Goal: Use online tool/utility: Utilize a website feature to perform a specific function

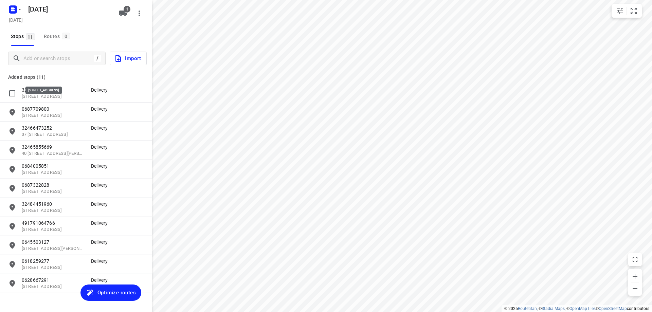
scroll to position [18, 0]
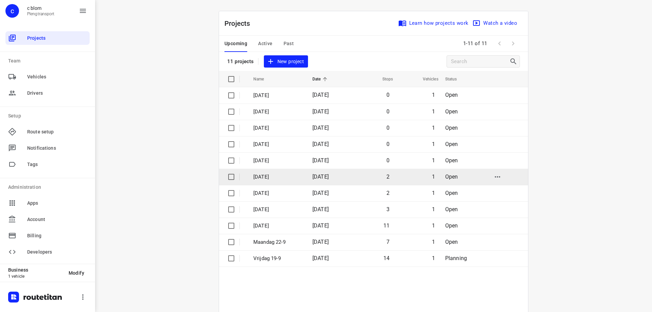
click at [295, 176] on p "[DATE]" at bounding box center [277, 177] width 49 height 8
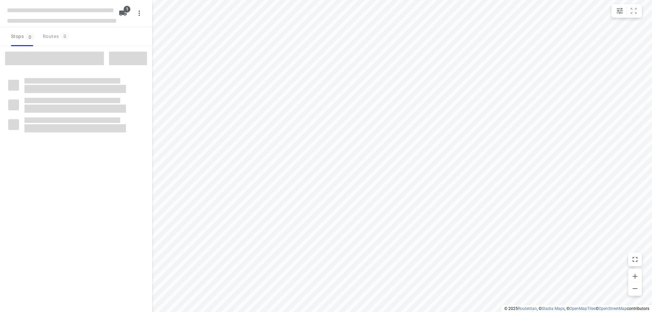
type input "distance"
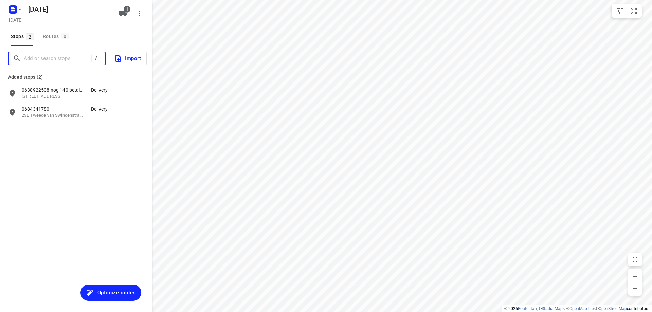
click at [66, 58] on input "Add or search stops" at bounding box center [58, 58] width 68 height 11
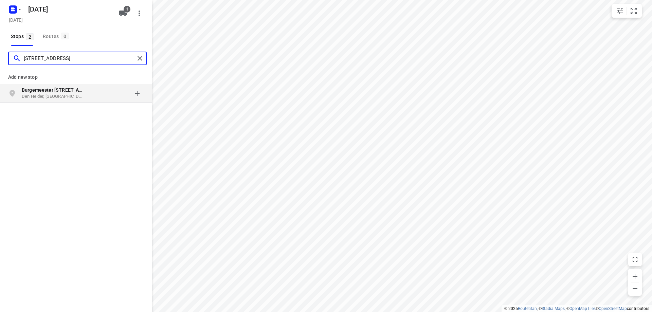
type input "[STREET_ADDRESS]"
click at [73, 90] on b "Burgemeester [STREET_ADDRESS]" at bounding box center [60, 89] width 77 height 5
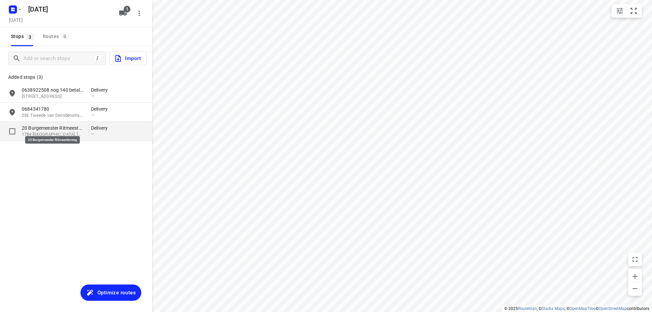
click at [72, 130] on p "20 Burgemeester Ritmeesterweg" at bounding box center [53, 128] width 62 height 7
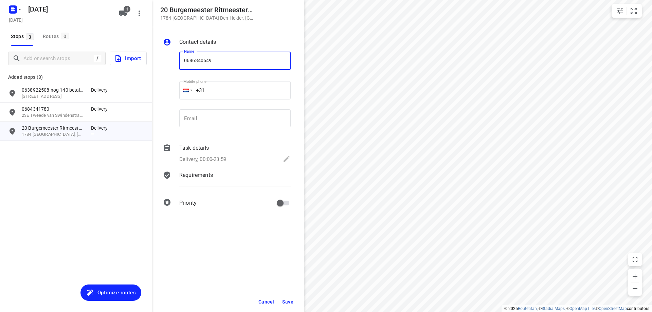
type input "0686340649"
click at [285, 299] on span "Save" at bounding box center [287, 301] width 11 height 5
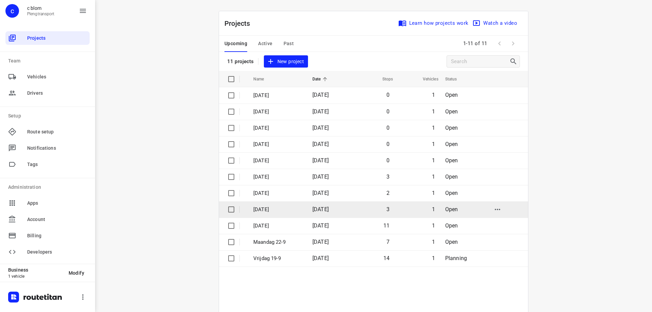
click at [307, 209] on td "[DATE]" at bounding box center [329, 209] width 44 height 16
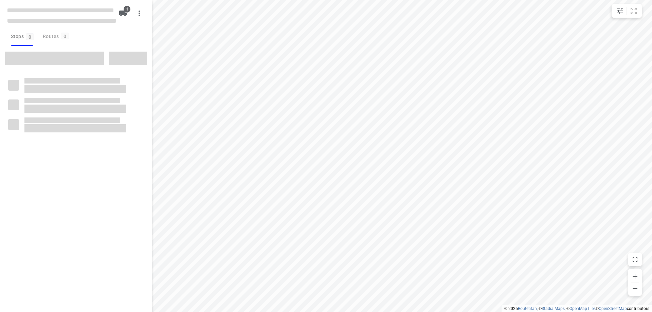
type input "distance"
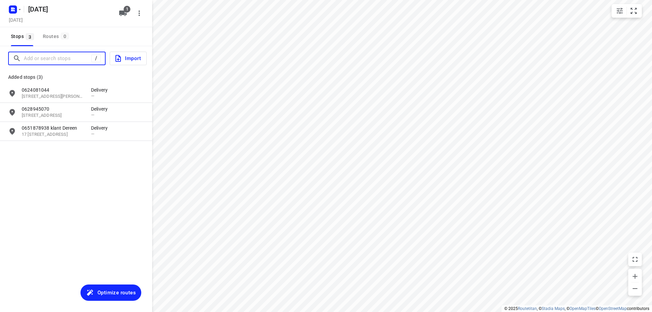
click at [57, 61] on input "Add or search stops" at bounding box center [58, 58] width 68 height 11
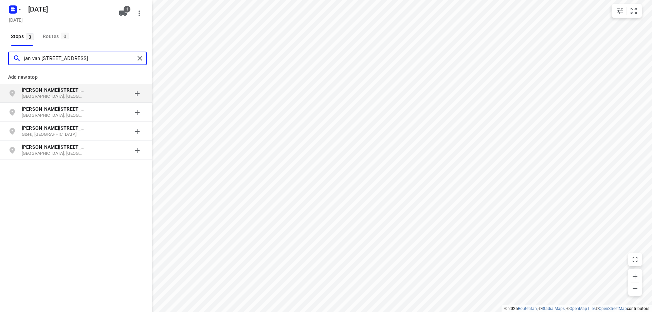
type input "jan van [STREET_ADDRESS]"
click at [72, 95] on p "[GEOGRAPHIC_DATA], [GEOGRAPHIC_DATA]" at bounding box center [53, 96] width 62 height 6
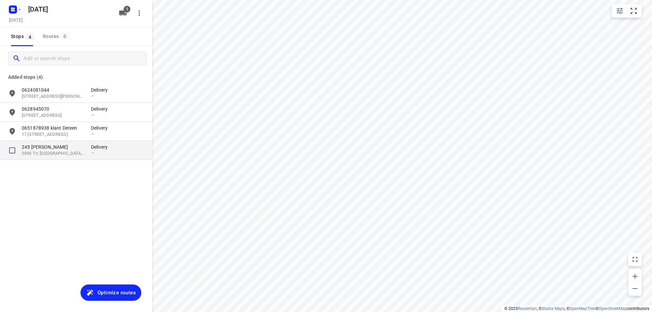
click at [82, 152] on p "2595 TV, [GEOGRAPHIC_DATA], [GEOGRAPHIC_DATA]" at bounding box center [53, 153] width 62 height 6
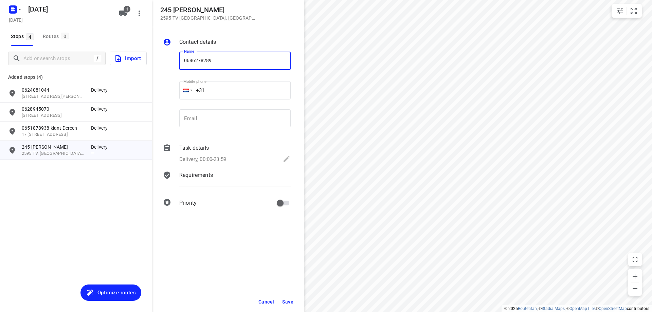
type input "0686278289"
click at [287, 299] on span "Save" at bounding box center [287, 301] width 11 height 5
